Goal: Information Seeking & Learning: Learn about a topic

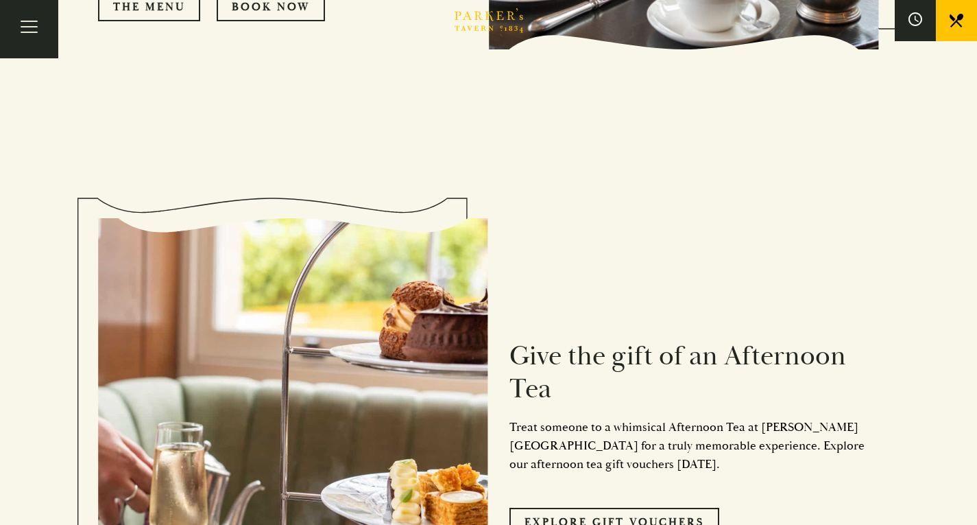
scroll to position [823, 0]
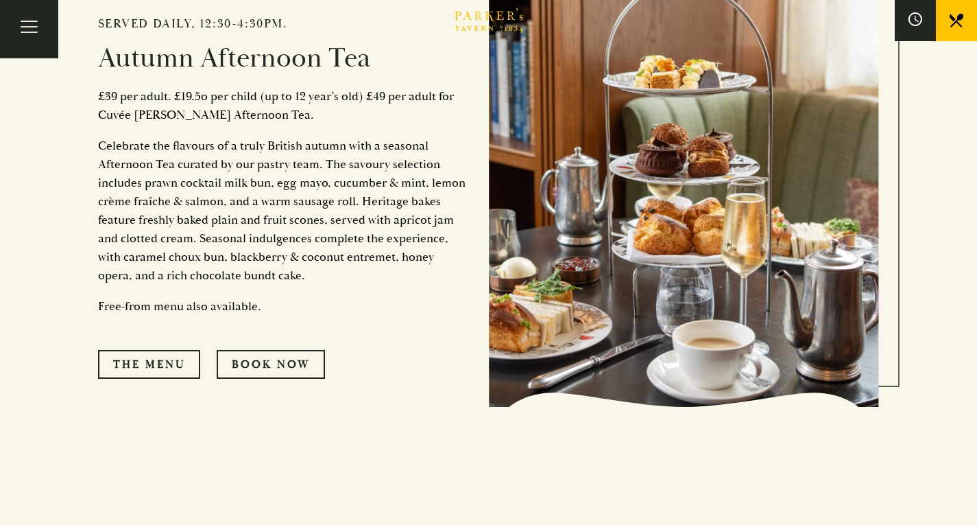
scroll to position [686, 0]
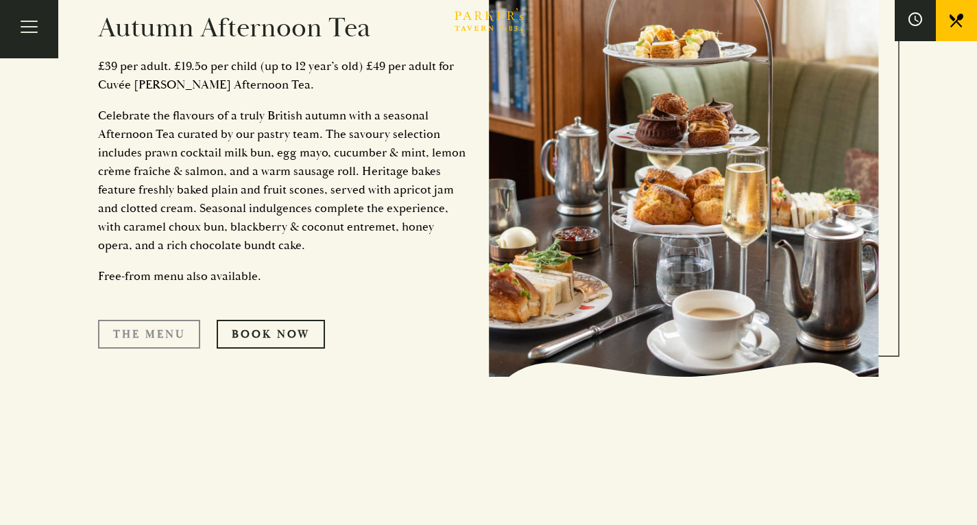
click at [176, 333] on link "The Menu" at bounding box center [149, 334] width 102 height 29
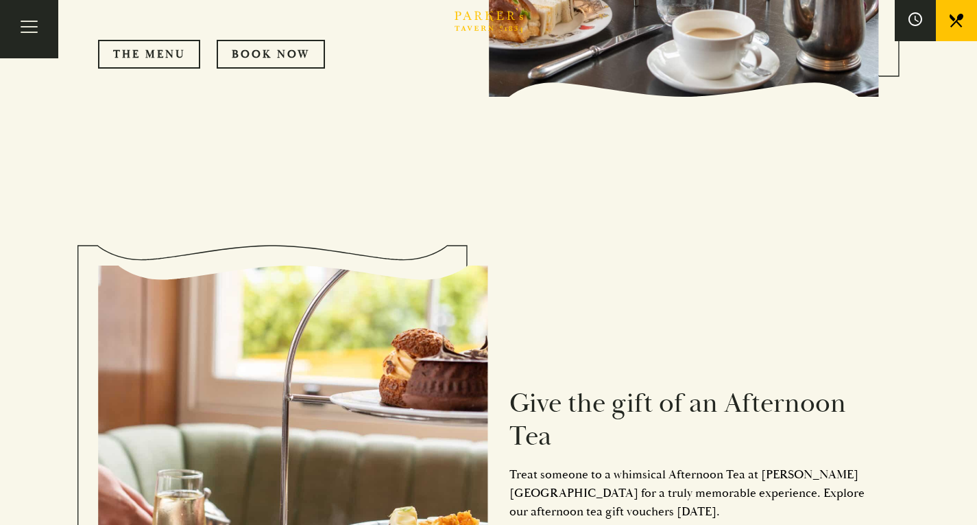
scroll to position [823, 0]
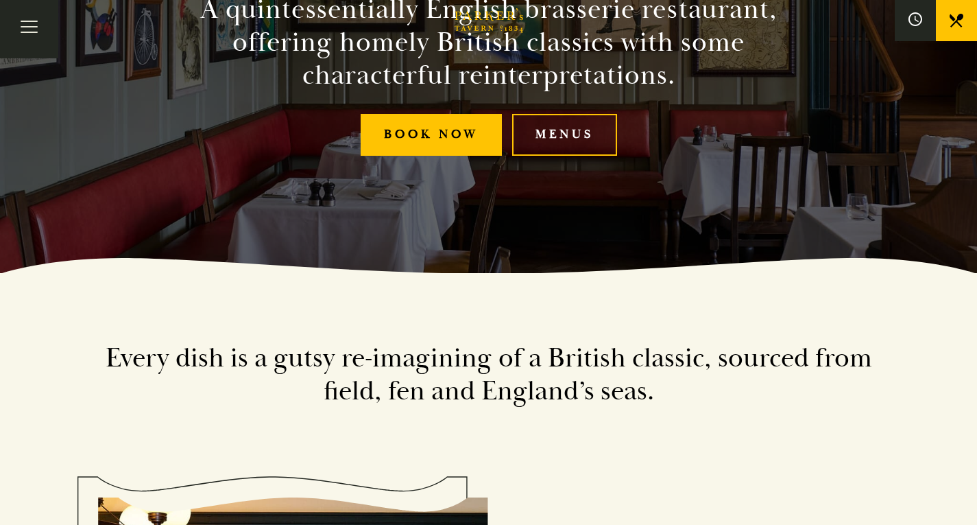
scroll to position [274, 0]
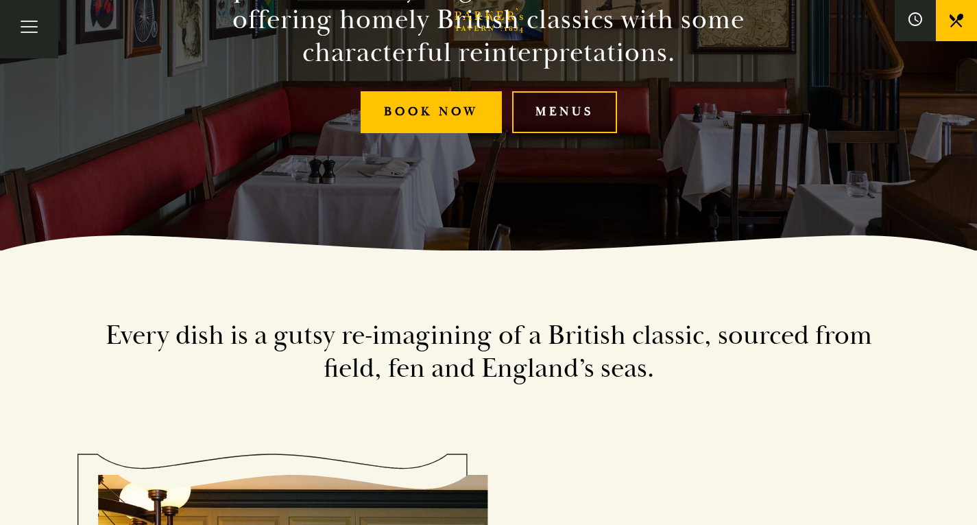
click at [584, 105] on link "Menus" at bounding box center [564, 112] width 105 height 42
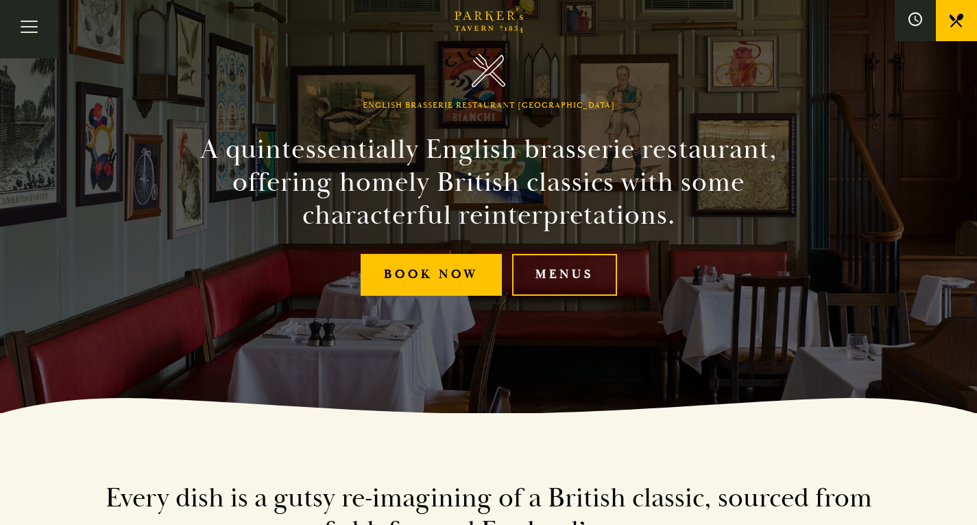
scroll to position [0, 0]
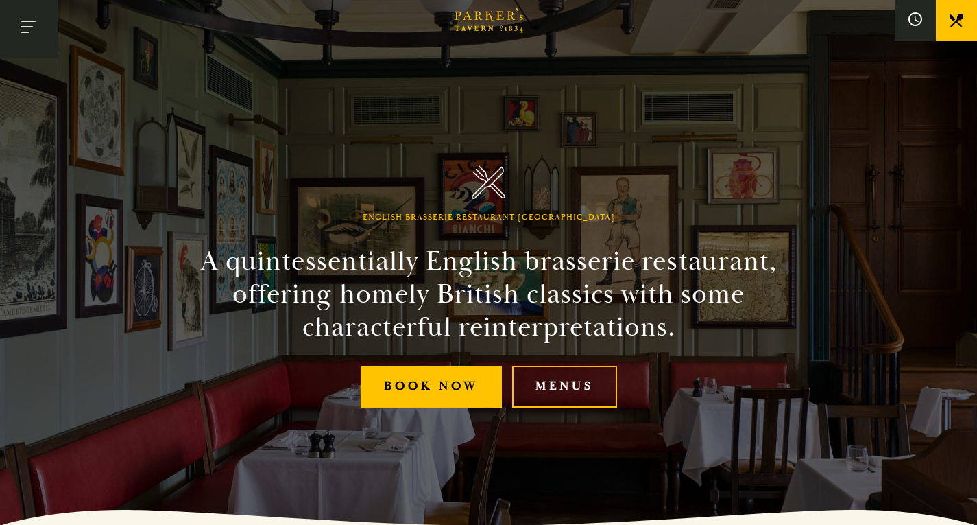
click at [41, 22] on button "Toggle navigation" at bounding box center [29, 29] width 58 height 58
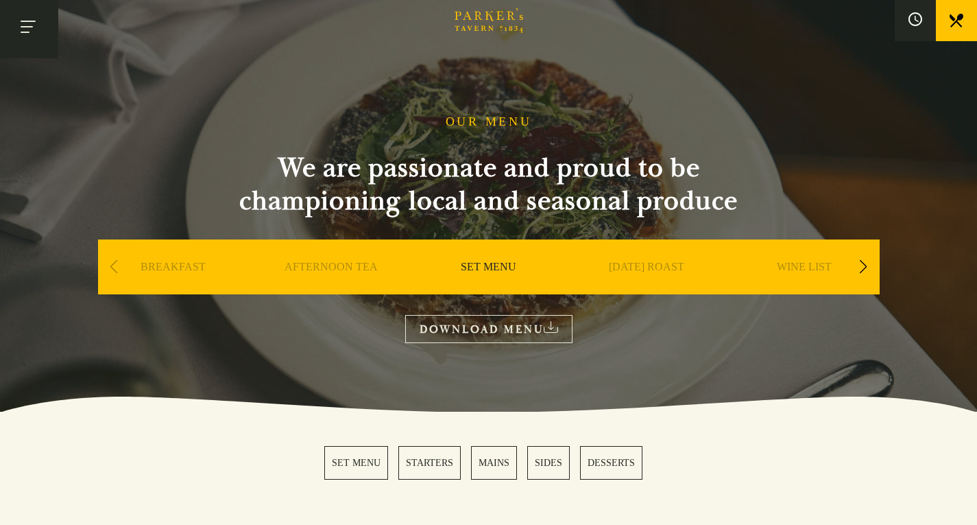
click at [26, 27] on button "Toggle navigation" at bounding box center [29, 29] width 58 height 58
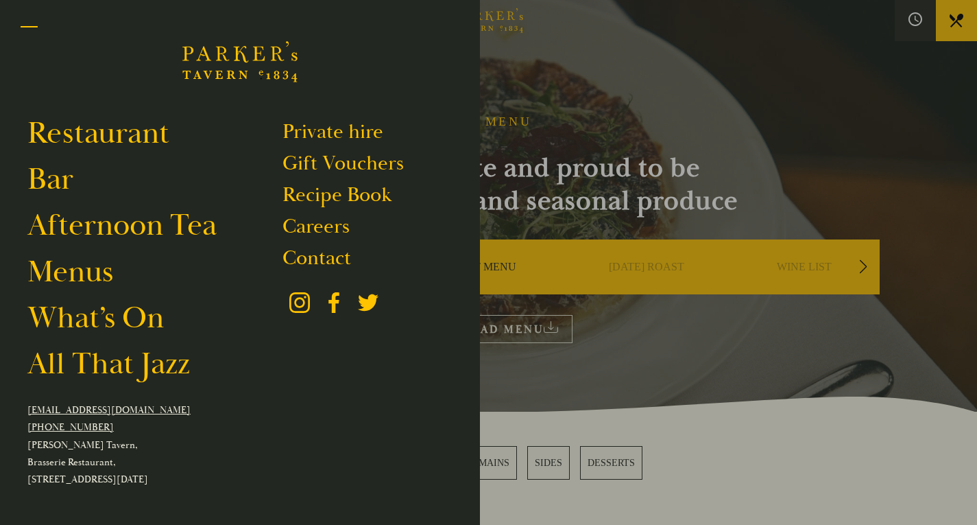
click at [21, 27] on button "Toggle navigation" at bounding box center [29, 29] width 58 height 58
